Goal: Contribute content

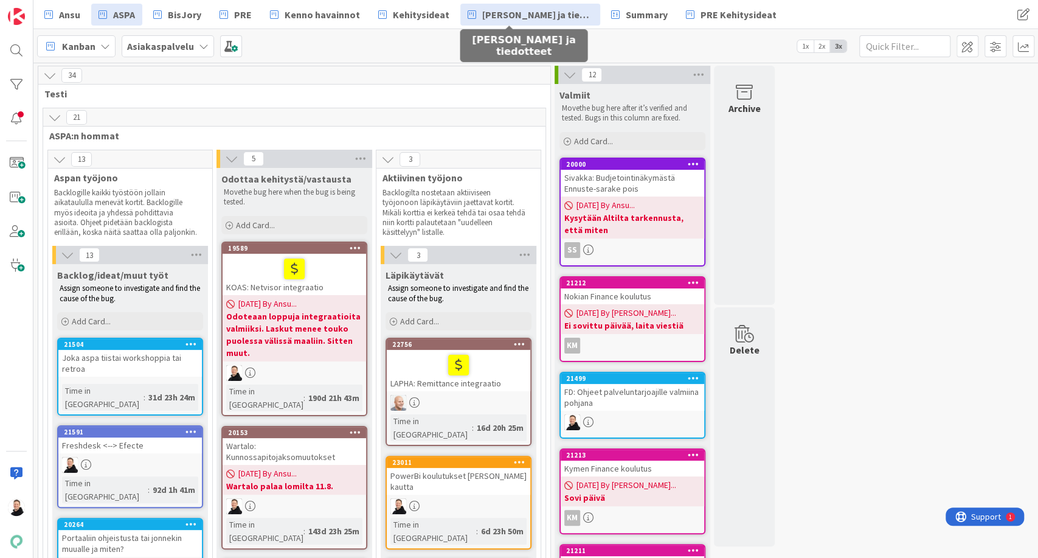
click at [512, 9] on span "[PERSON_NAME] ja tiedotteet" at bounding box center [537, 14] width 111 height 15
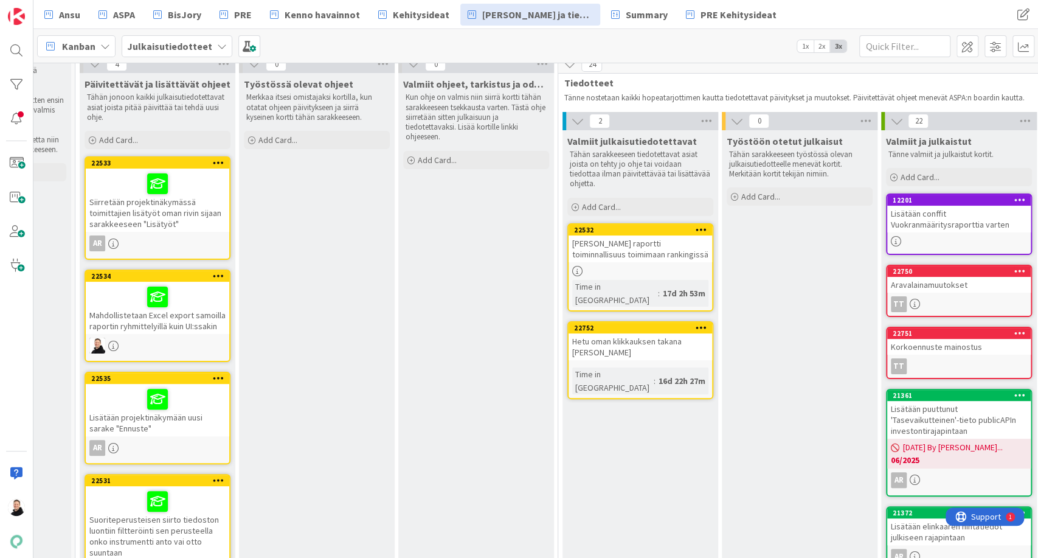
scroll to position [67, 0]
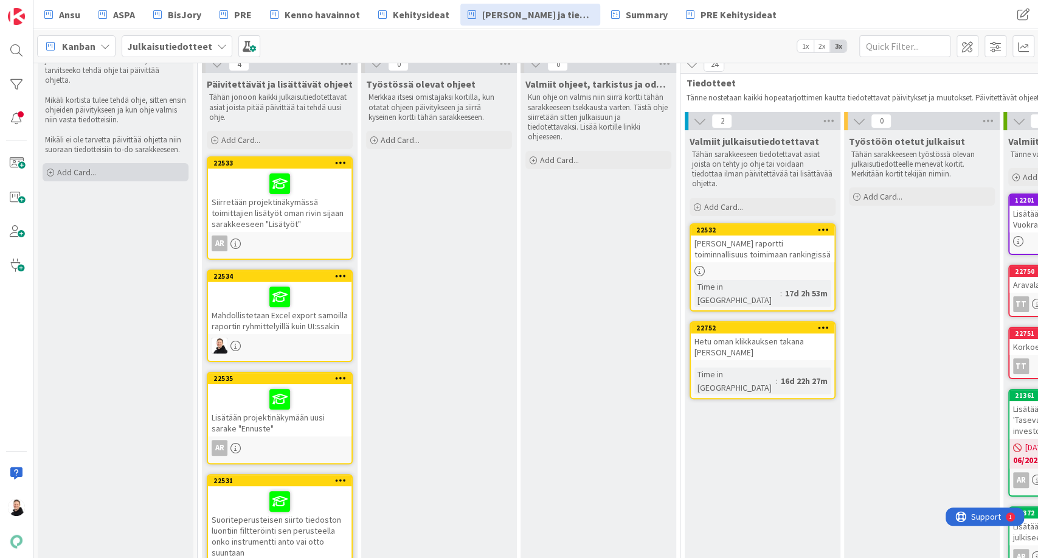
click at [49, 169] on icon at bounding box center [50, 172] width 7 height 7
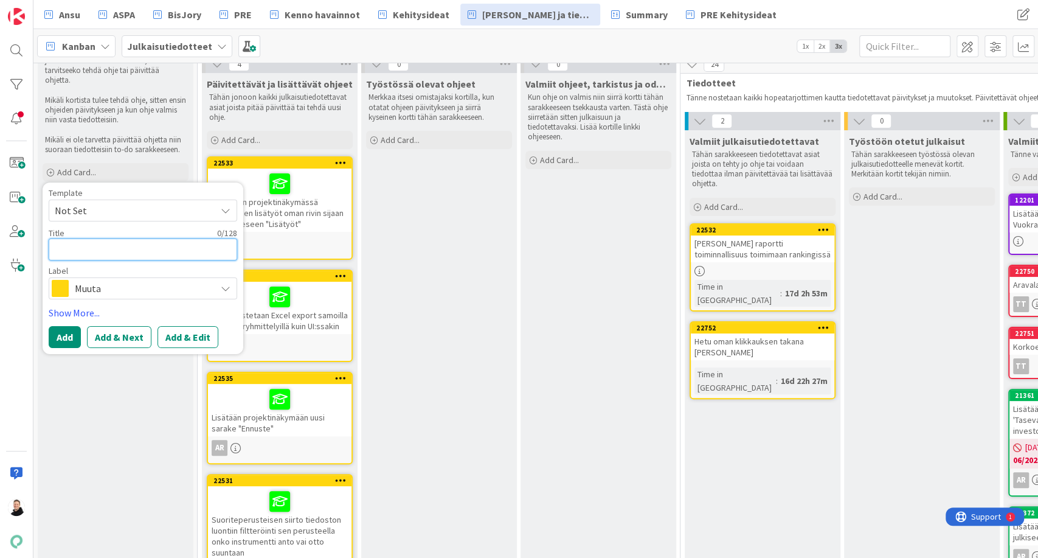
click at [110, 240] on textarea at bounding box center [143, 249] width 188 height 22
paste textarea "Lisätään tuurattavien kohteet investointia luotaessa"
type textarea "x"
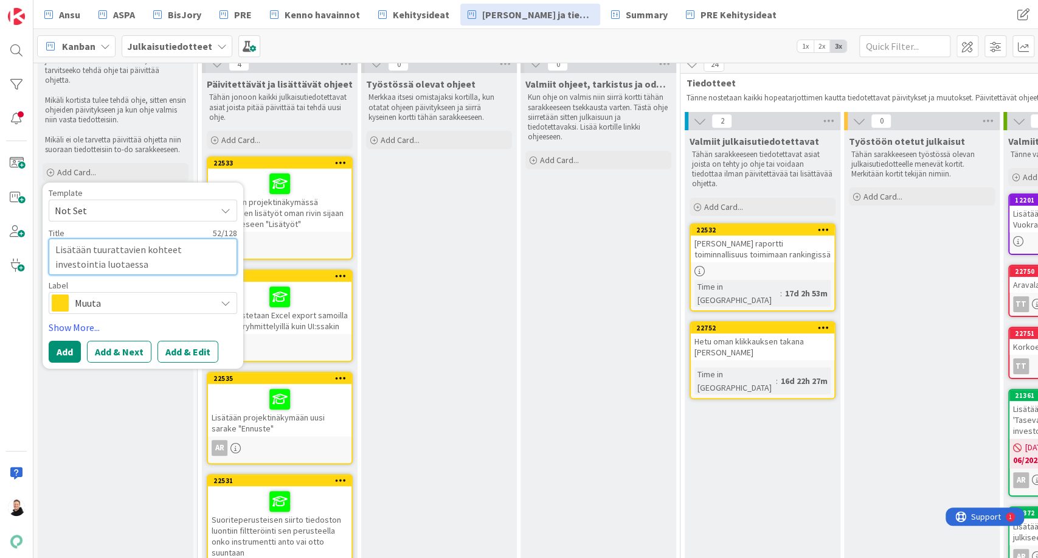
type textarea "Lisätään tuurattavien kohteet investointia luotaessa"
click at [226, 298] on icon at bounding box center [226, 303] width 10 height 10
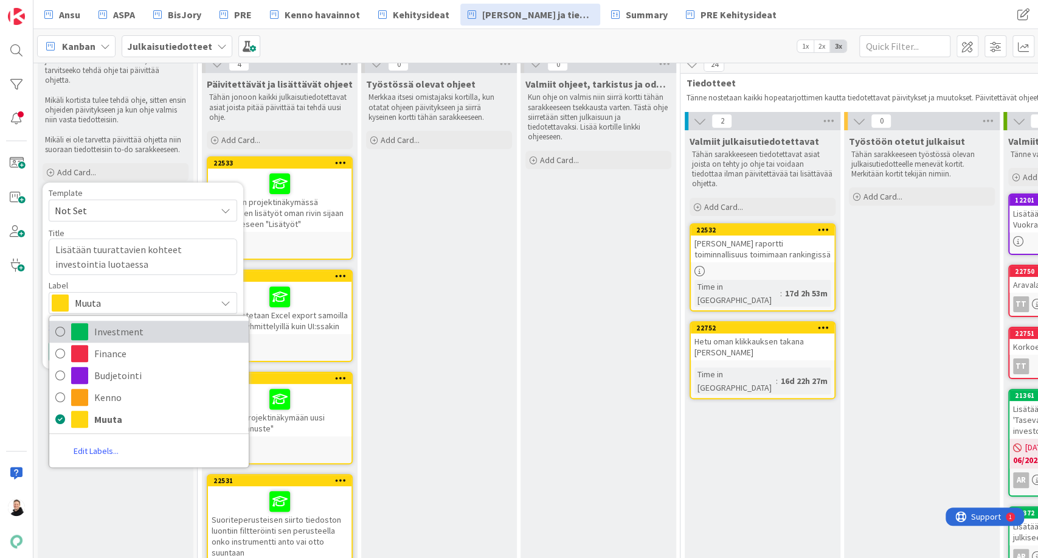
click at [97, 322] on span "Investment" at bounding box center [168, 331] width 148 height 18
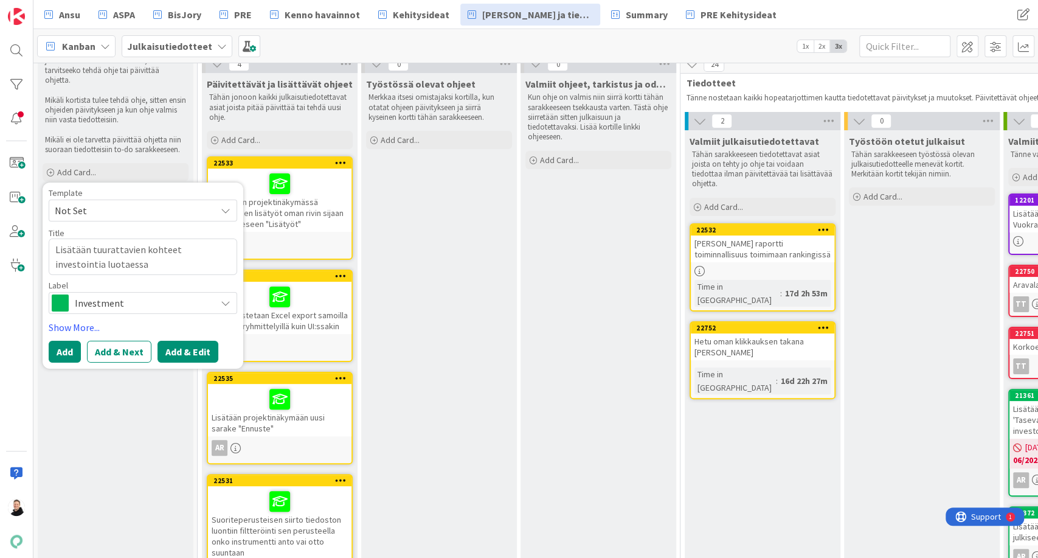
click at [190, 345] on button "Add & Edit" at bounding box center [187, 351] width 61 height 22
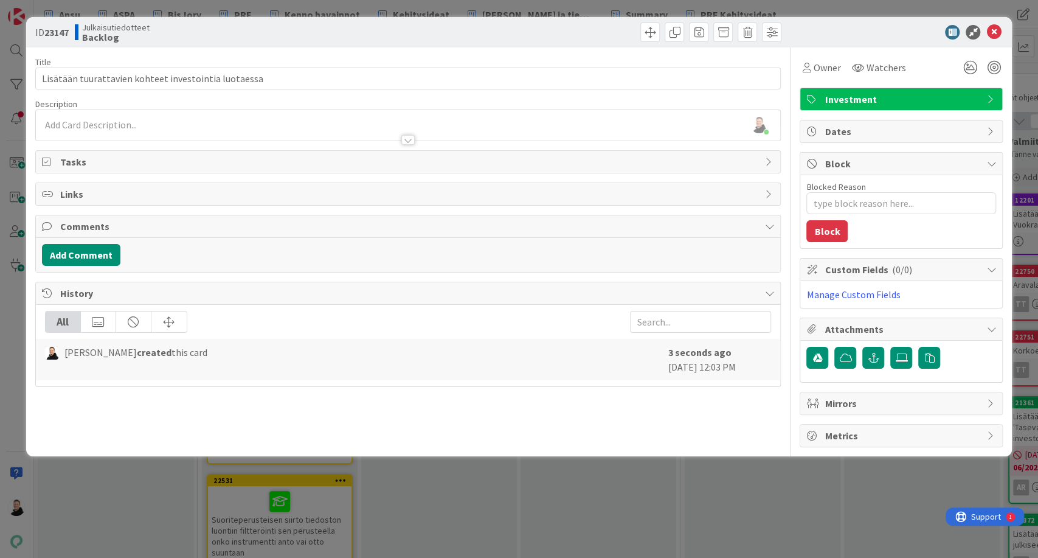
click at [62, 126] on div "Ansu Nevalainen just joined" at bounding box center [408, 125] width 745 height 30
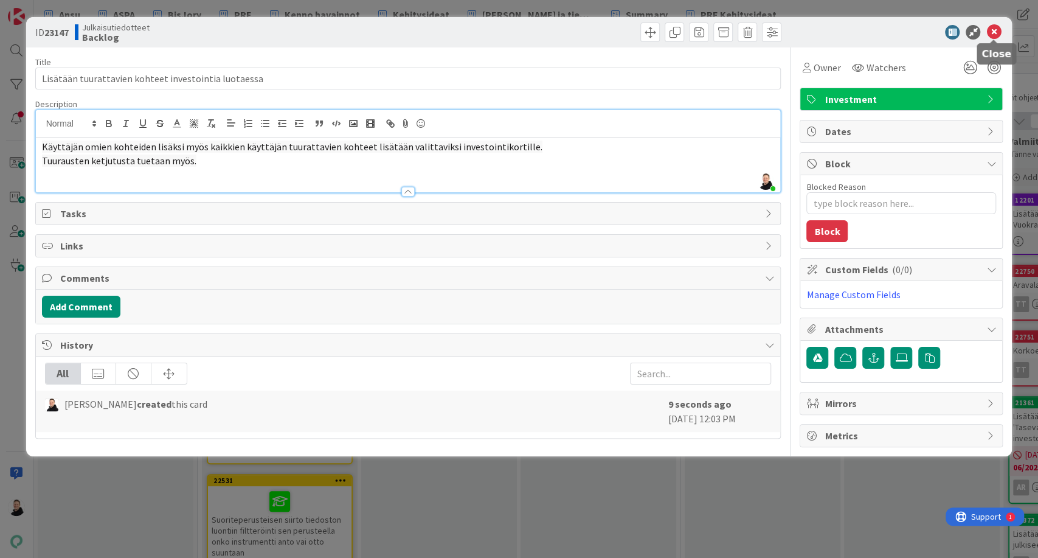
click at [992, 30] on icon at bounding box center [993, 32] width 15 height 15
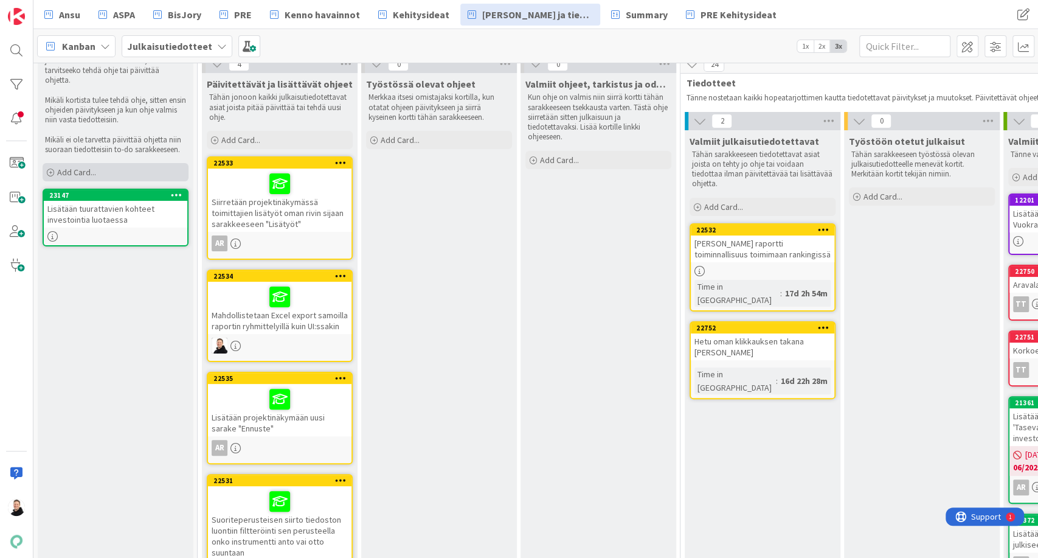
click at [56, 163] on div "Add Card..." at bounding box center [116, 172] width 146 height 18
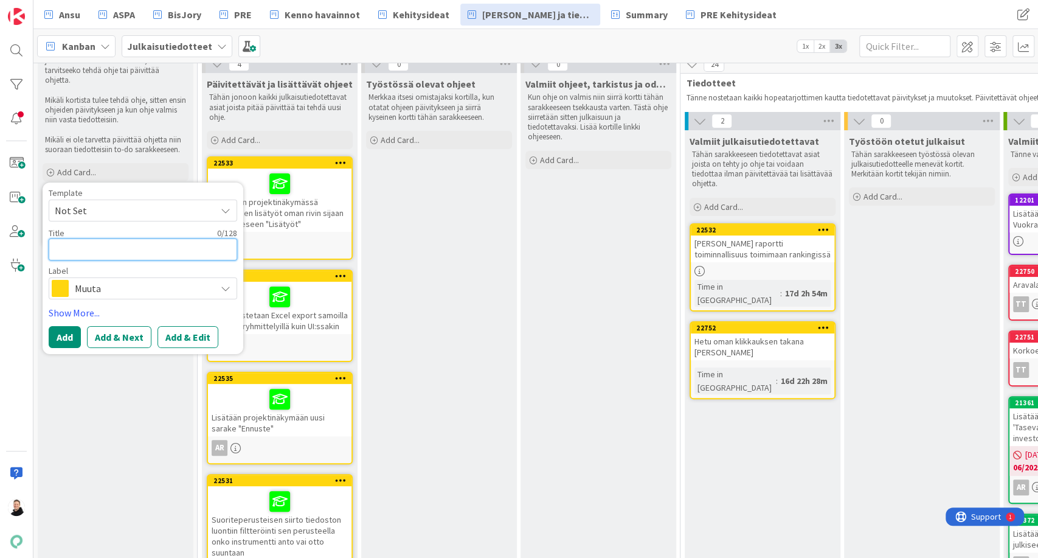
click at [80, 238] on textarea at bounding box center [143, 249] width 188 height 22
paste textarea "Lisätään investointilistan aikataulusuodattimiin lisävalinta, jonka avulla suod…"
type textarea "x"
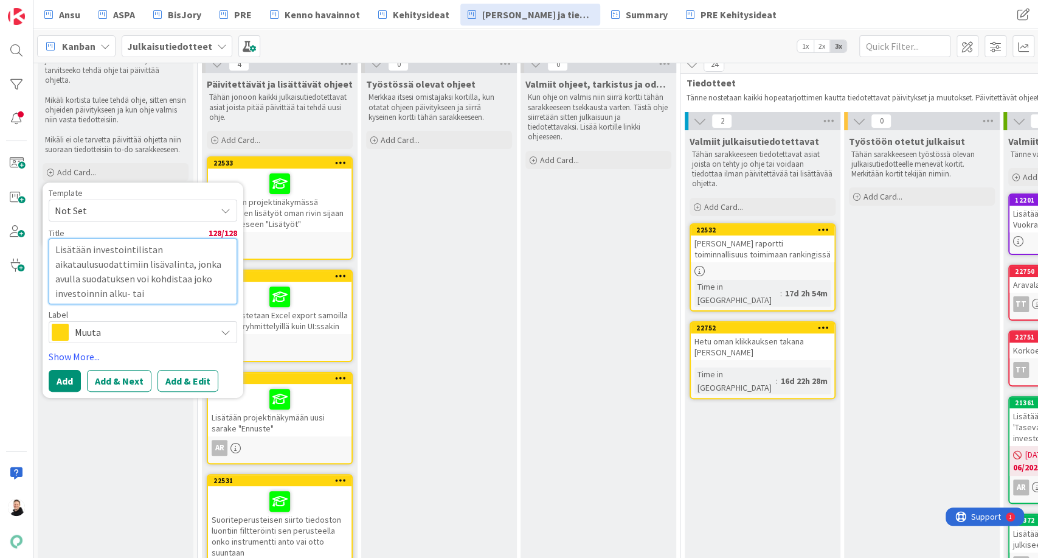
type textarea "Lisätään investointilistan aikataulusuodattimiin lisävalinta, jonka avulla suod…"
click at [226, 329] on div "Muuta" at bounding box center [143, 332] width 188 height 22
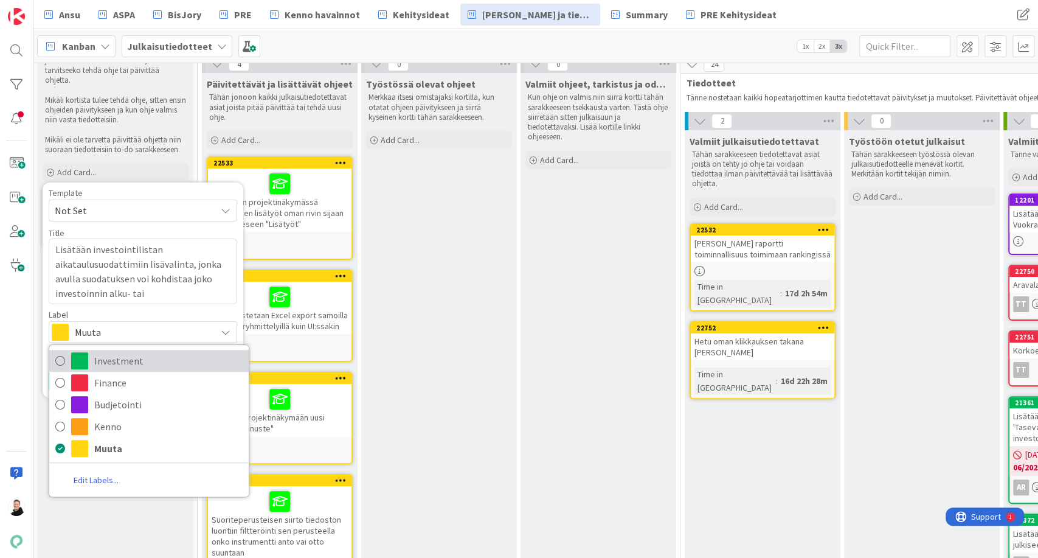
click at [111, 353] on span "Investment" at bounding box center [168, 360] width 148 height 18
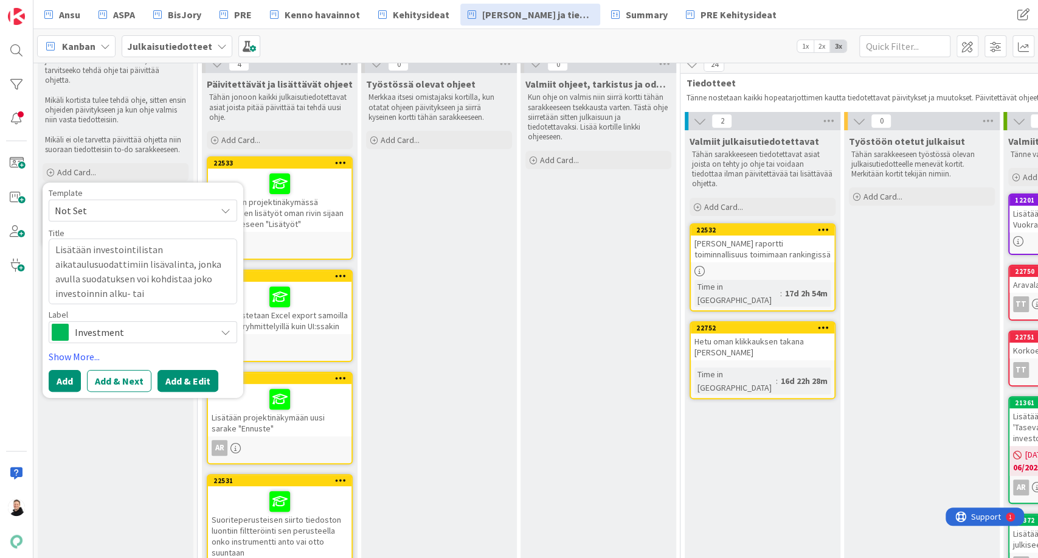
click at [208, 371] on button "Add & Edit" at bounding box center [187, 381] width 61 height 22
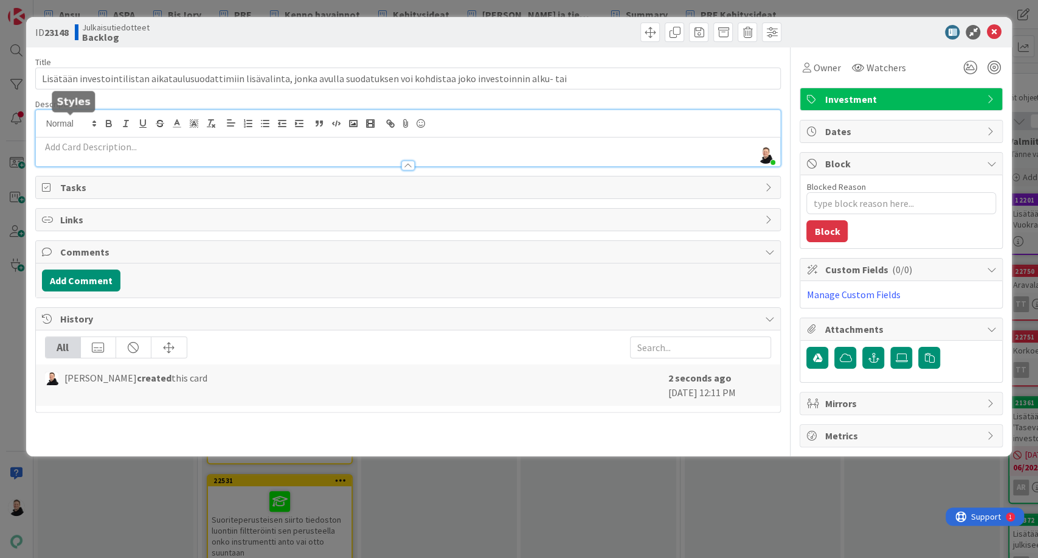
click at [57, 126] on div "Ansu Nevalainen just joined" at bounding box center [408, 138] width 745 height 56
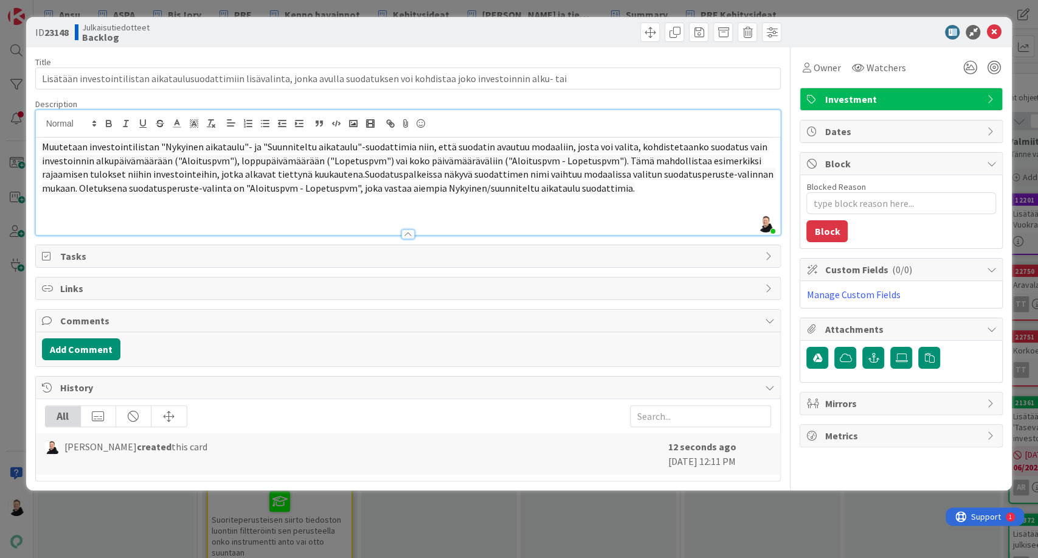
click at [85, 223] on div at bounding box center [408, 228] width 745 height 13
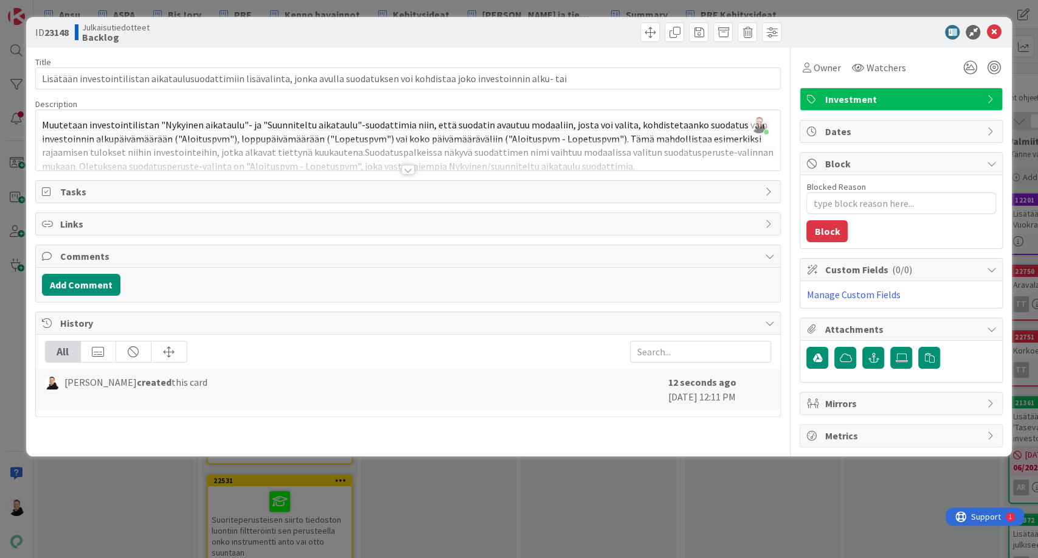
click at [409, 168] on div at bounding box center [407, 170] width 13 height 10
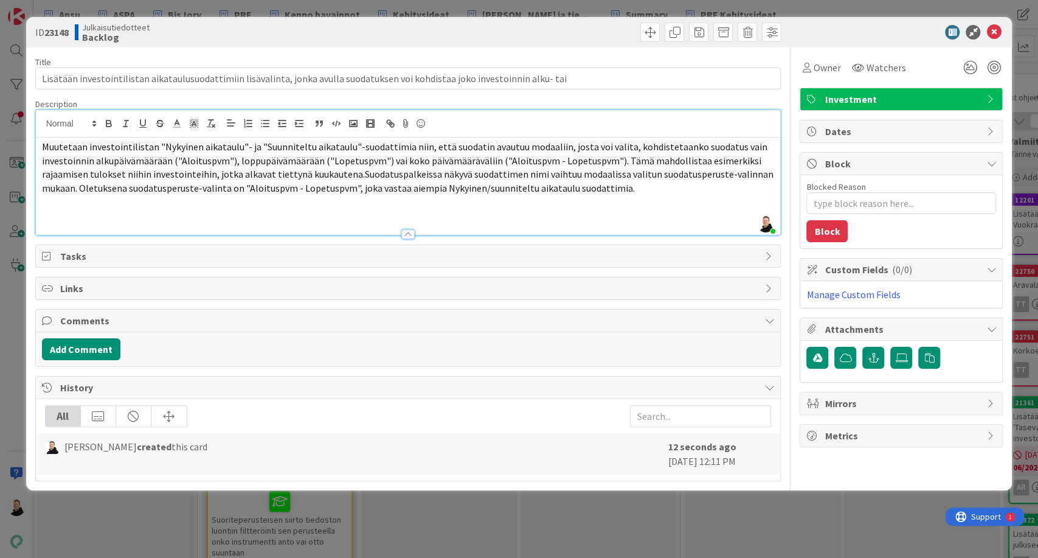
click at [142, 216] on p at bounding box center [408, 216] width 733 height 14
type textarea "x"
click at [992, 31] on icon at bounding box center [993, 32] width 15 height 15
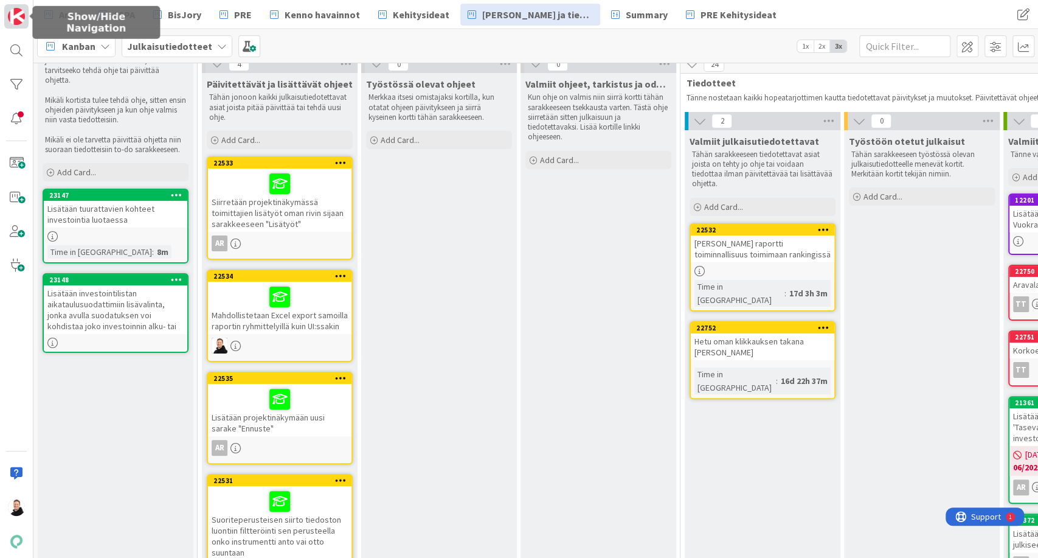
click at [15, 11] on img at bounding box center [16, 16] width 17 height 17
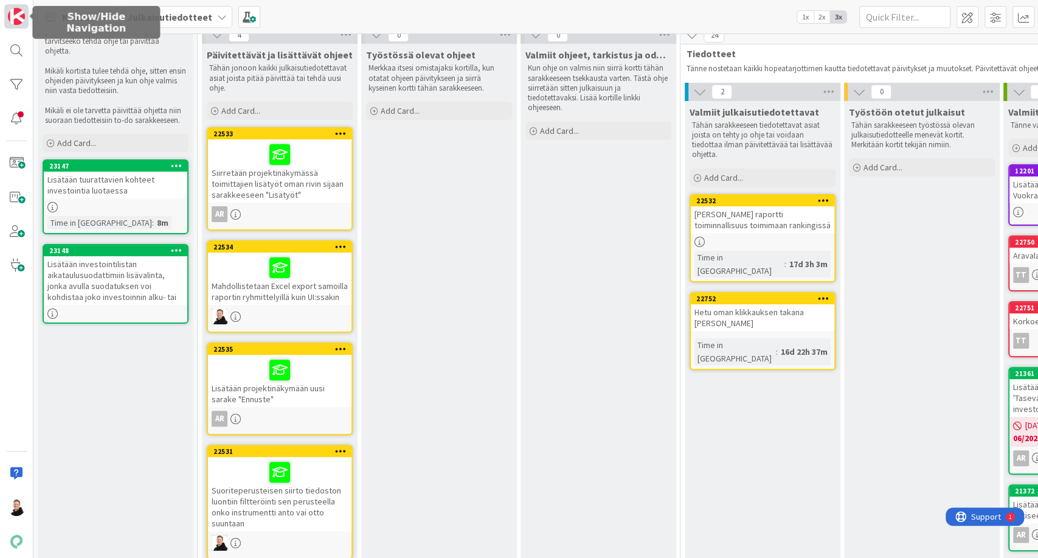
click at [15, 11] on img at bounding box center [16, 16] width 17 height 17
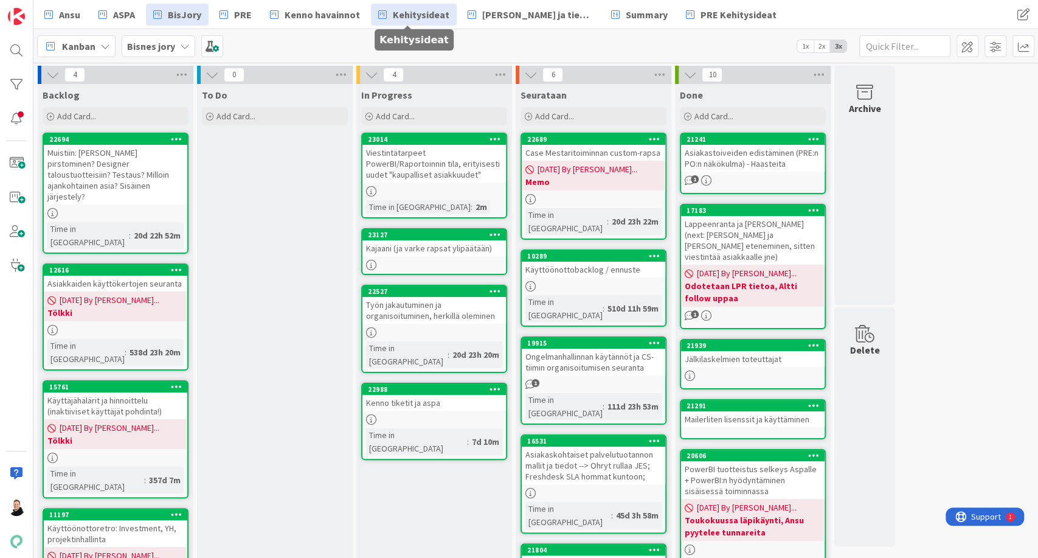
click at [418, 16] on span "Kehitysideat" at bounding box center [421, 14] width 57 height 15
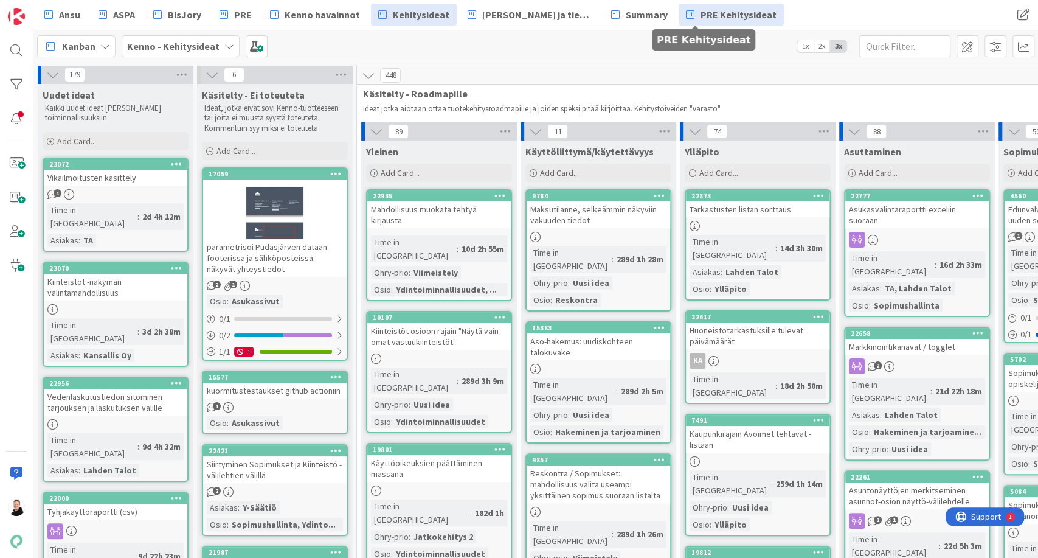
click at [700, 11] on span "PRE Kehitysideat" at bounding box center [738, 14] width 76 height 15
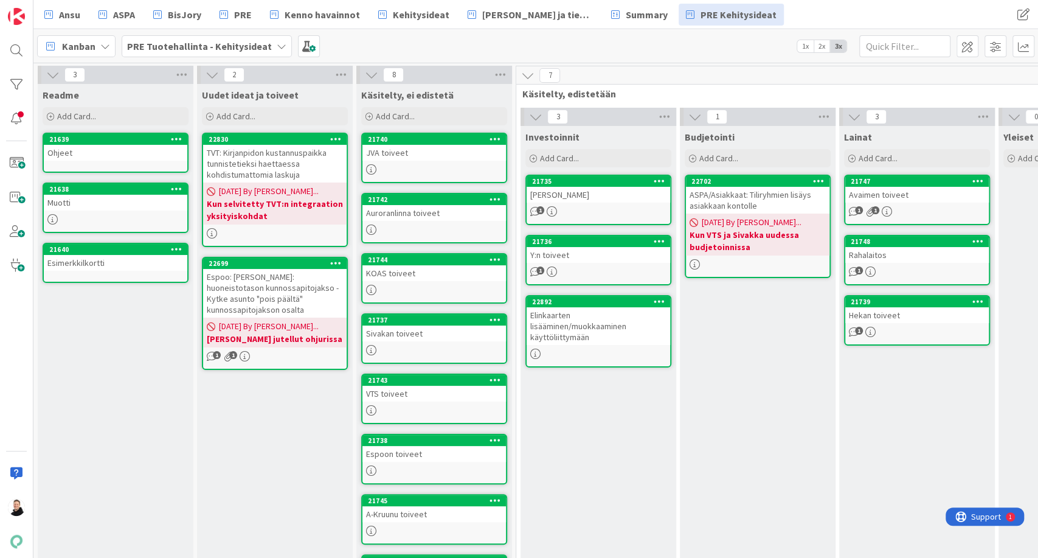
click at [266, 48] on div "PRE Tuotehallinta - Kehitysideat" at bounding box center [207, 46] width 170 height 22
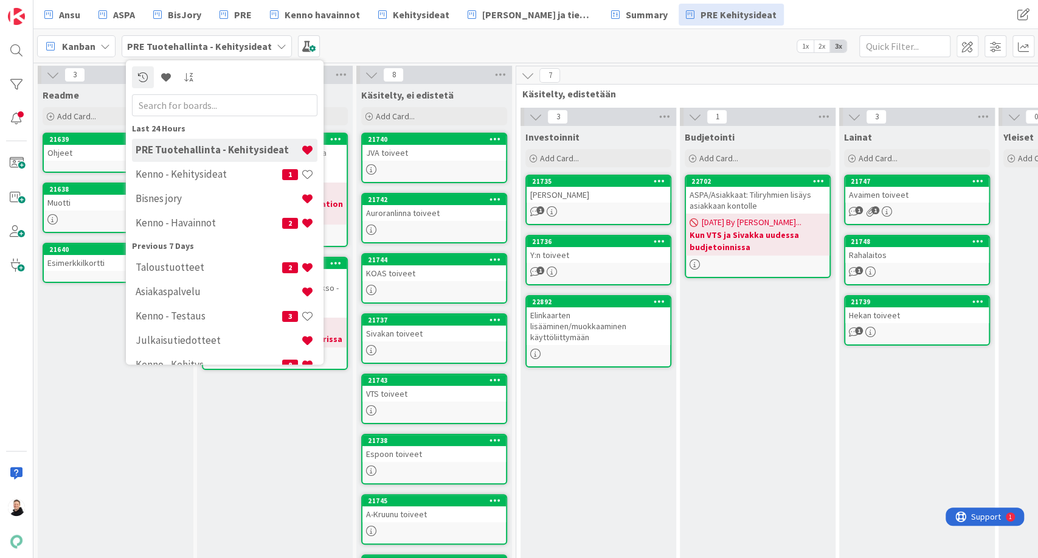
click at [423, 41] on div "Kanban PRE Tuotehallinta - Kehitysideat Last 24 Hours PRE Tuotehallinta - Kehit…" at bounding box center [535, 45] width 1004 height 33
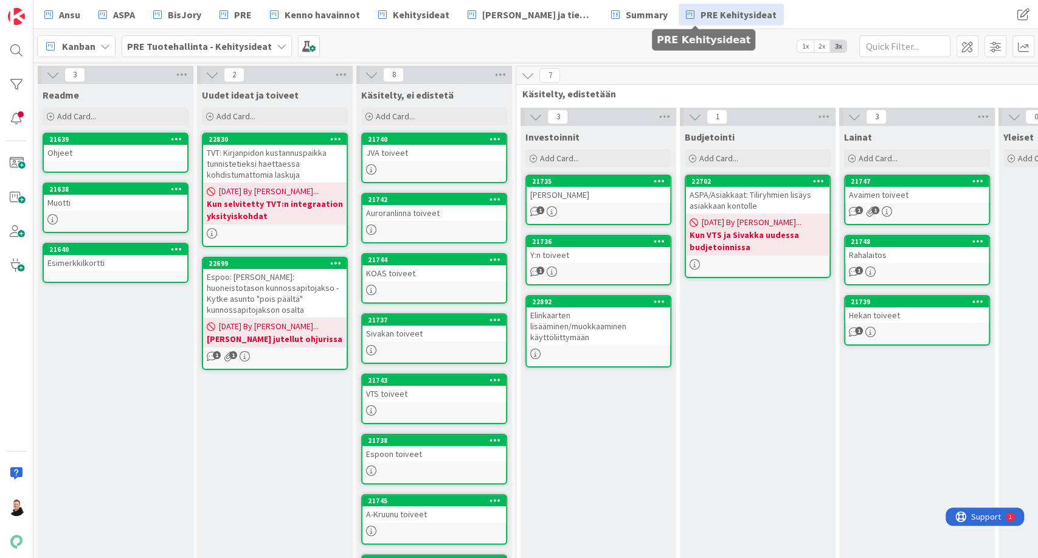
click at [700, 14] on span "PRE Kehitysideat" at bounding box center [738, 14] width 76 height 15
